Goal: Find specific page/section: Find specific page/section

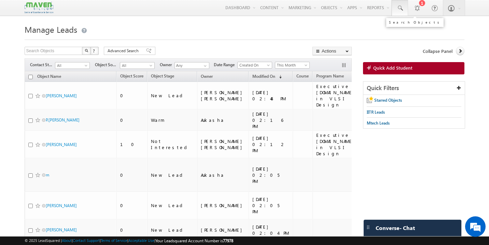
scroll to position [0, 125]
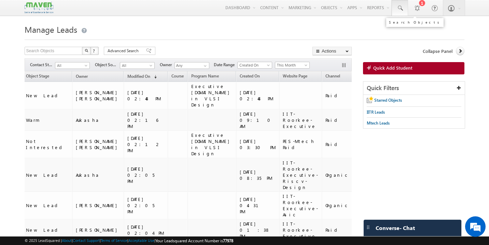
click at [399, 11] on span at bounding box center [399, 8] width 7 height 7
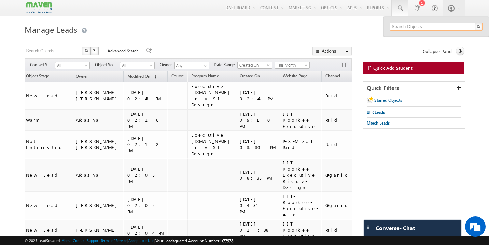
click at [410, 27] on input "text" at bounding box center [436, 27] width 93 height 8
paste input "sravyasmvm@gmail.com"
type input "sravyasmvm@gmail.com"
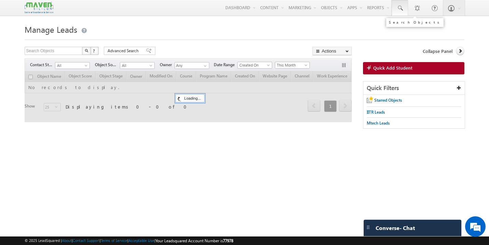
click at [401, 9] on span at bounding box center [399, 8] width 7 height 7
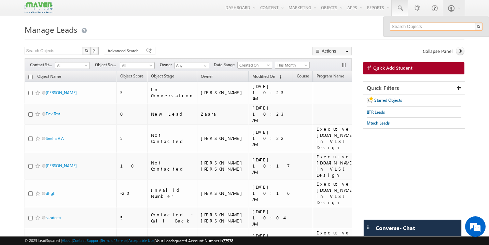
click at [407, 26] on input "text" at bounding box center [436, 27] width 93 height 8
paste input "sravyasmvm@gmail.com"
click at [443, 28] on input "sravyasmvm@gmail.com" at bounding box center [436, 27] width 93 height 8
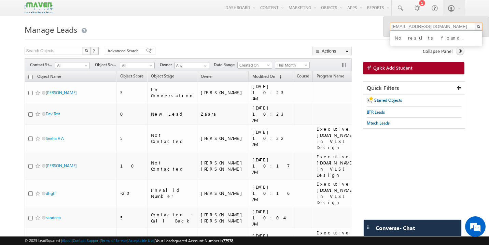
paste input "yashudevendran"
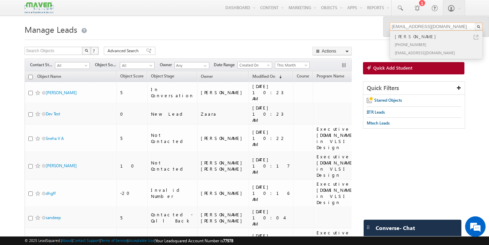
type input "[EMAIL_ADDRESS][DOMAIN_NAME]"
click at [421, 42] on div "[PHONE_NUMBER]" at bounding box center [438, 44] width 91 height 8
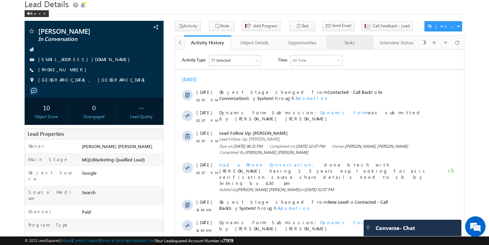
scroll to position [24, 0]
